Goal: Task Accomplishment & Management: Use online tool/utility

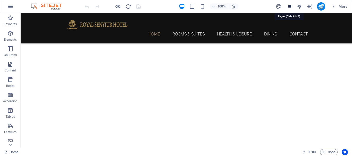
click at [289, 6] on icon "pages" at bounding box center [289, 7] width 6 height 6
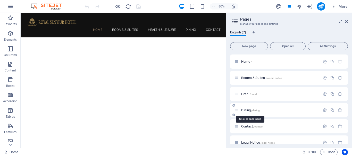
click at [249, 109] on span "Dining /dining" at bounding box center [250, 110] width 19 height 4
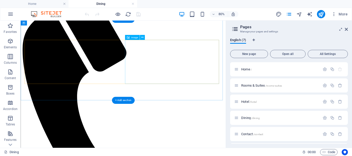
scroll to position [103, 0]
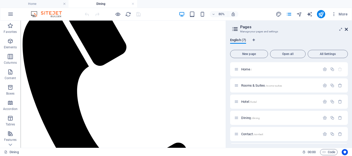
drag, startPoint x: 345, startPoint y: 30, endPoint x: 325, endPoint y: 10, distance: 28.8
click at [345, 30] on icon at bounding box center [346, 29] width 3 height 4
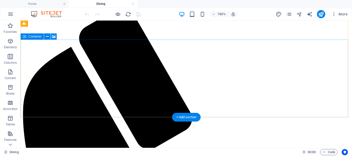
scroll to position [0, 0]
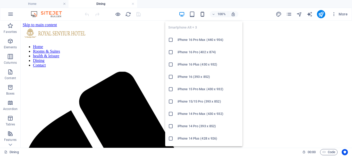
click at [200, 14] on icon "button" at bounding box center [202, 14] width 6 height 6
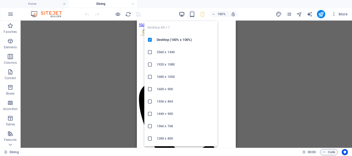
click at [182, 14] on icon "button" at bounding box center [182, 14] width 6 height 6
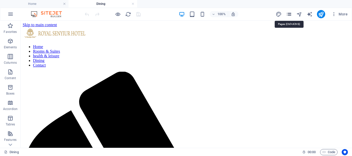
click at [291, 14] on icon "pages" at bounding box center [289, 14] width 6 height 6
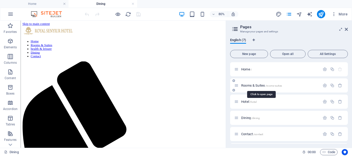
click at [261, 86] on span "Rooms & Suites /rooms-suites" at bounding box center [261, 86] width 41 height 4
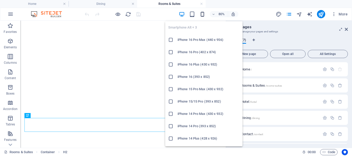
click at [202, 13] on icon "button" at bounding box center [202, 14] width 6 height 6
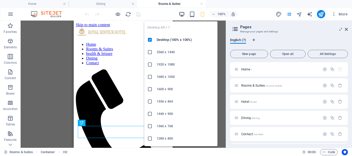
click at [182, 13] on icon "button" at bounding box center [182, 14] width 6 height 6
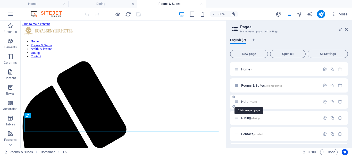
click at [247, 103] on span "Hotel /hotel" at bounding box center [248, 102] width 15 height 4
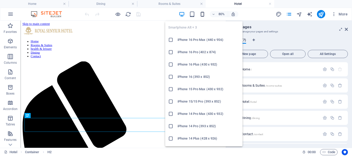
click at [205, 15] on icon "button" at bounding box center [202, 14] width 6 height 6
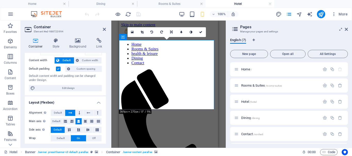
scroll to position [52, 0]
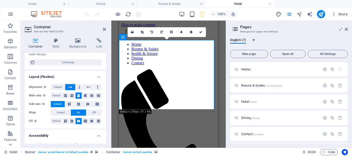
click at [106, 31] on aside "Container Element #ed-988723994 Container Style Background Link Size Height Def…" at bounding box center [66, 85] width 91 height 128
click at [104, 29] on icon at bounding box center [104, 29] width 3 height 4
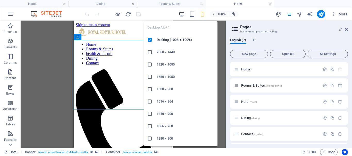
click at [181, 15] on icon "button" at bounding box center [182, 14] width 6 height 6
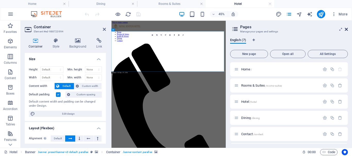
click at [346, 29] on icon at bounding box center [346, 29] width 3 height 4
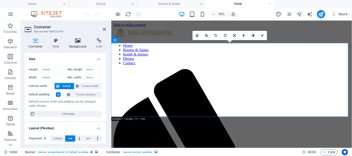
click at [77, 44] on h4 "Background" at bounding box center [78, 43] width 27 height 11
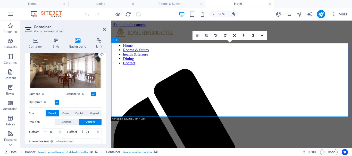
scroll to position [77, 0]
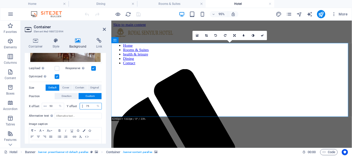
click at [90, 104] on input "75" at bounding box center [93, 106] width 17 height 6
type input "80"
click at [140, 15] on icon "save" at bounding box center [138, 14] width 6 height 6
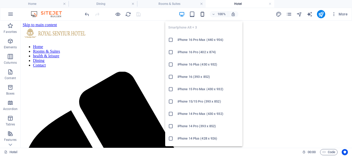
click at [202, 16] on icon "button" at bounding box center [202, 14] width 6 height 6
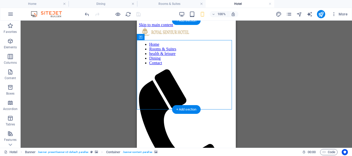
select select "%"
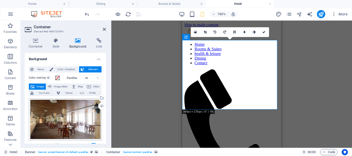
scroll to position [52, 0]
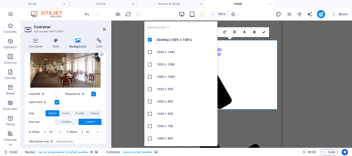
click at [182, 15] on icon "button" at bounding box center [182, 14] width 6 height 6
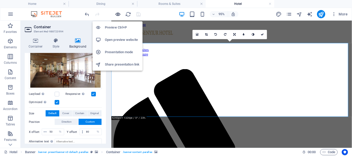
click at [117, 14] on icon "button" at bounding box center [118, 14] width 6 height 6
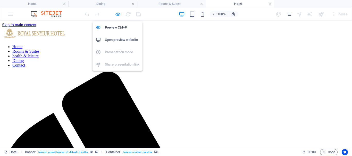
click at [118, 13] on icon "button" at bounding box center [118, 14] width 6 height 6
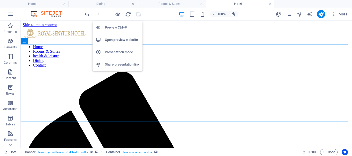
click at [116, 38] on h6 "Open preview website" at bounding box center [122, 40] width 35 height 6
